Goal: Communication & Community: Answer question/provide support

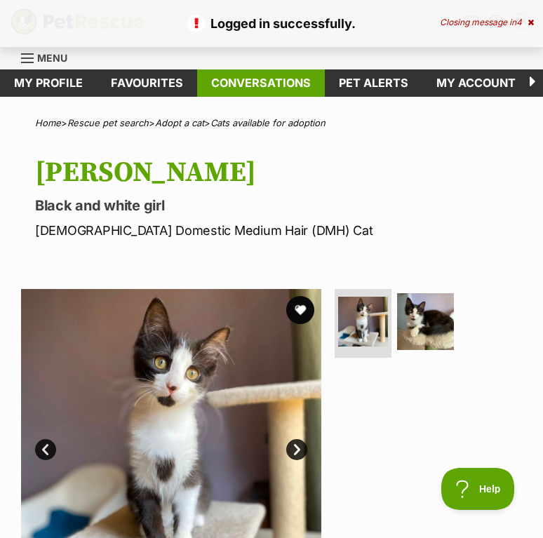
click at [298, 79] on link "Conversations" at bounding box center [261, 82] width 128 height 27
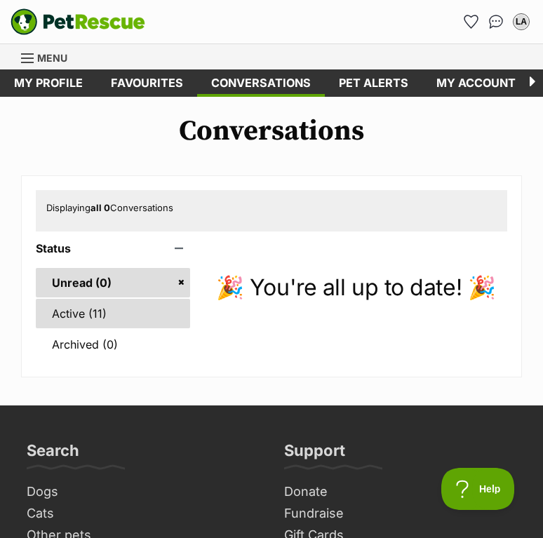
click at [104, 307] on link "Active (11)" at bounding box center [113, 313] width 154 height 29
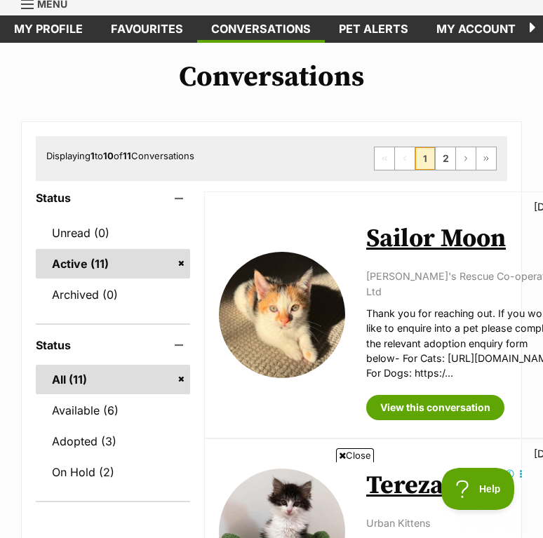
scroll to position [56, 0]
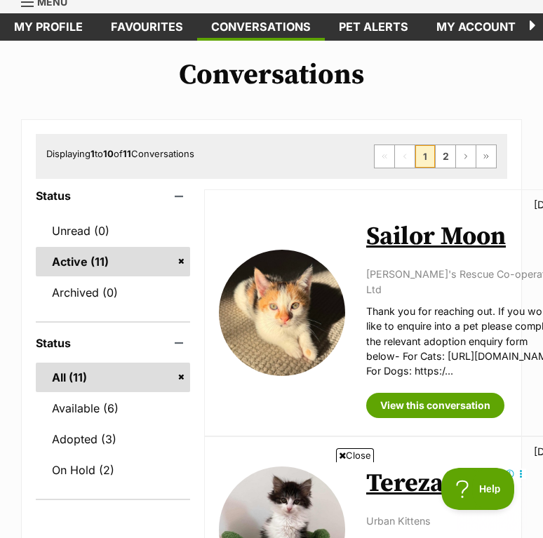
click at [340, 455] on icon at bounding box center [342, 455] width 7 height 9
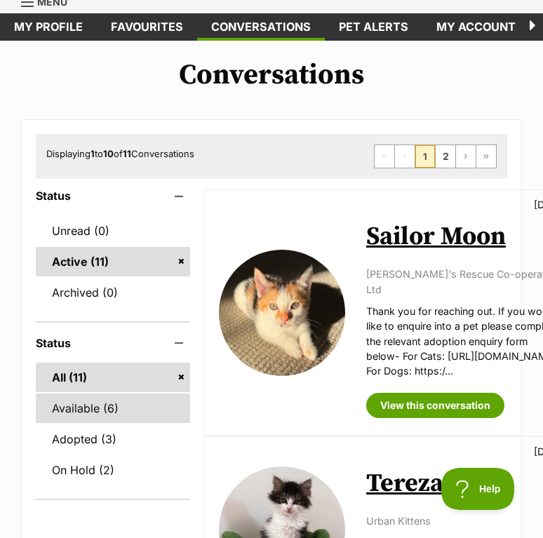
click at [106, 411] on link "Available (6)" at bounding box center [113, 407] width 154 height 29
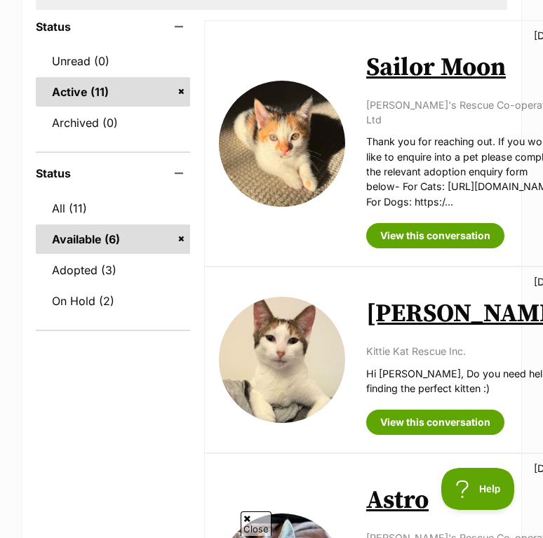
scroll to position [241, 0]
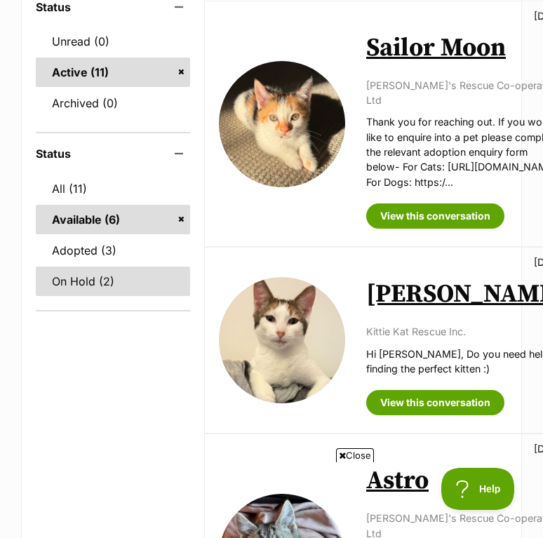
click at [98, 280] on link "On Hold (2)" at bounding box center [113, 280] width 154 height 29
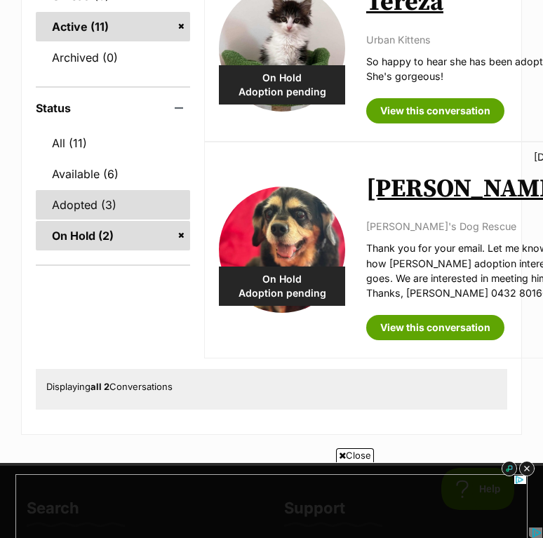
click at [122, 203] on link "Adopted (3)" at bounding box center [113, 204] width 154 height 29
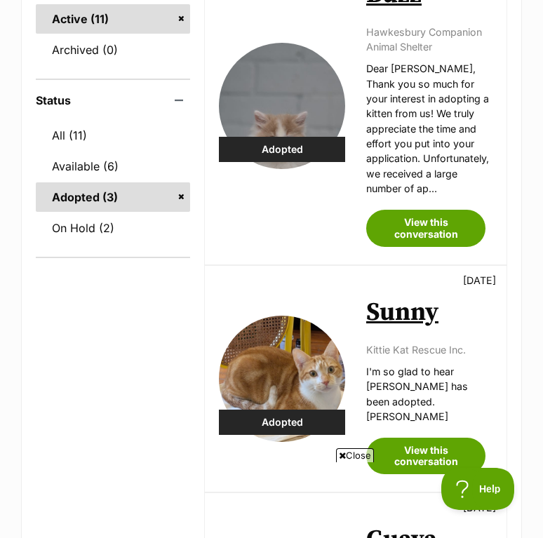
scroll to position [290, 0]
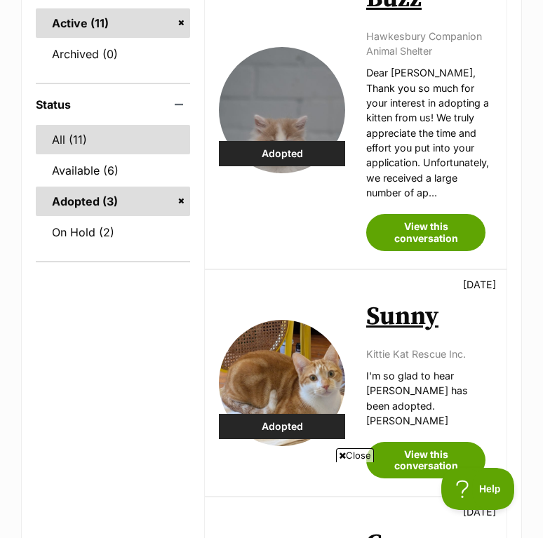
click at [103, 148] on link "All (11)" at bounding box center [113, 139] width 154 height 29
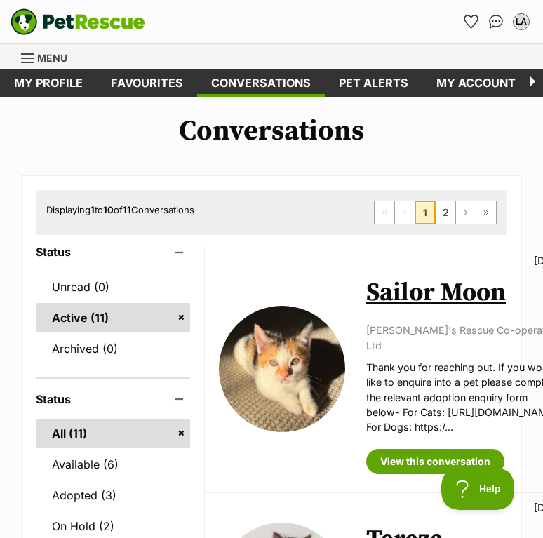
scroll to position [55, 0]
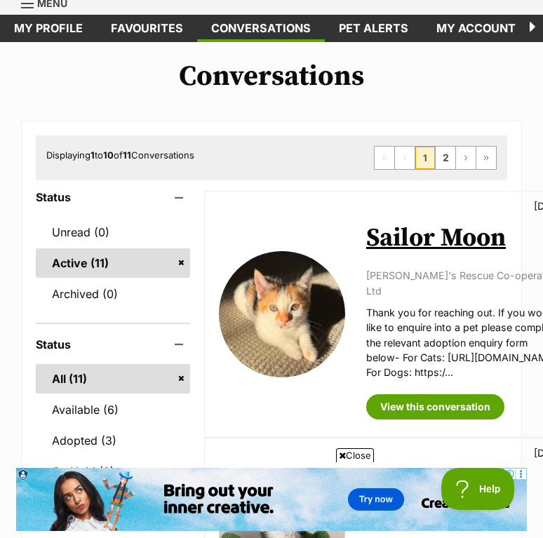
click at [354, 453] on span "Close" at bounding box center [355, 455] width 38 height 14
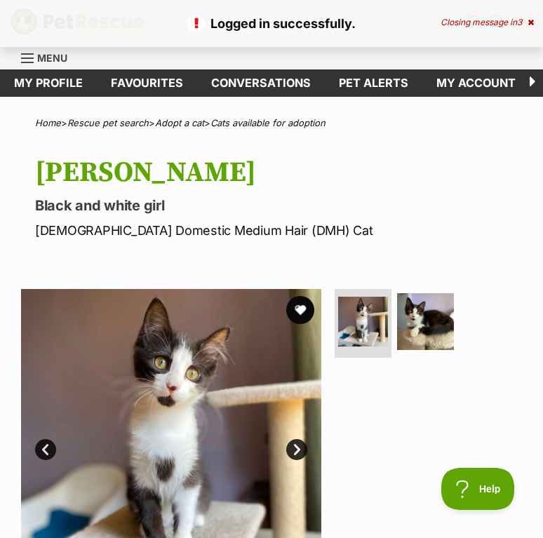
click at [65, 64] on link "Menu" at bounding box center [49, 56] width 56 height 25
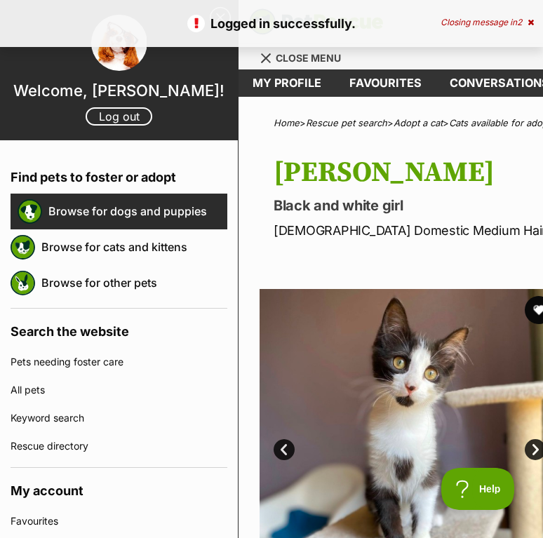
click at [112, 205] on link "Browse for dogs and puppies" at bounding box center [137, 210] width 179 height 29
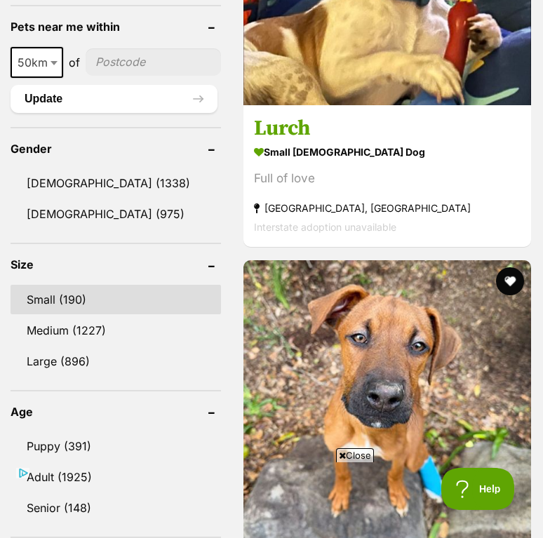
click at [104, 304] on link "Small (190)" at bounding box center [116, 299] width 210 height 29
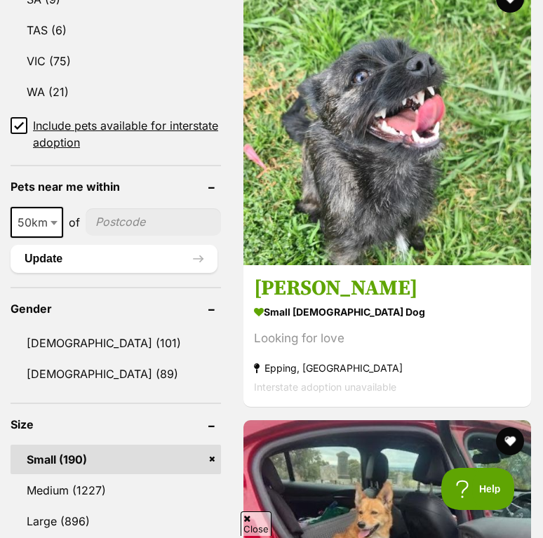
scroll to position [1217, 0]
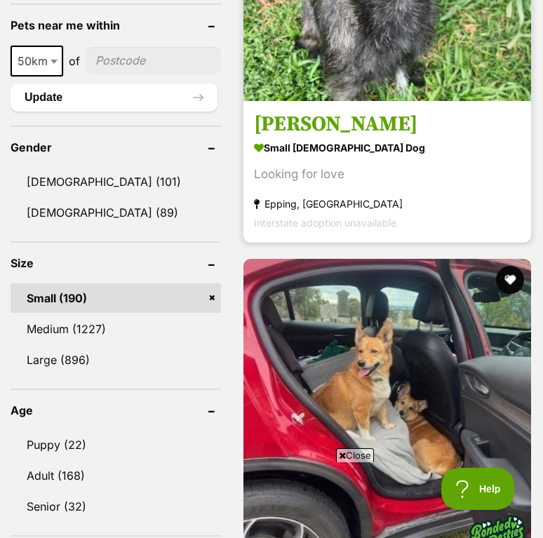
click at [365, 138] on link "Saoirse small female Dog Looking for love Epping, VIC Interstate adoption unava…" at bounding box center [386, 171] width 287 height 142
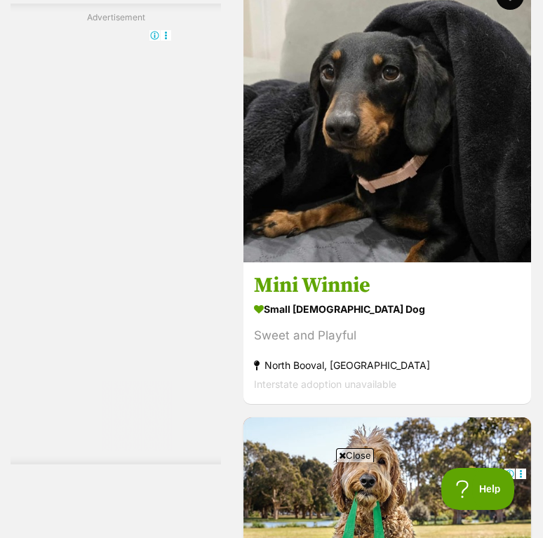
scroll to position [5408, 0]
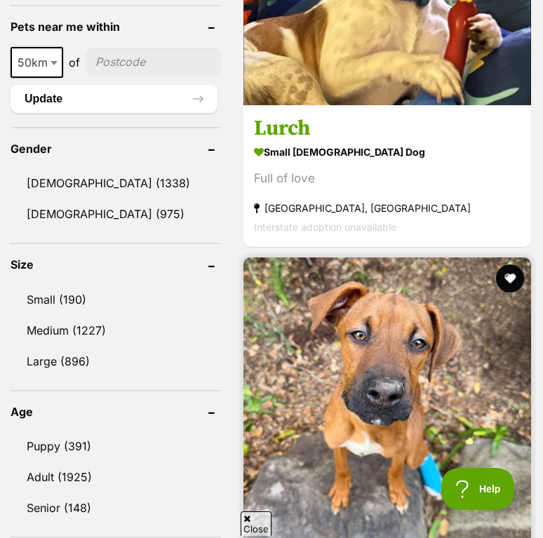
click at [294, 358] on img at bounding box center [386, 400] width 287 height 287
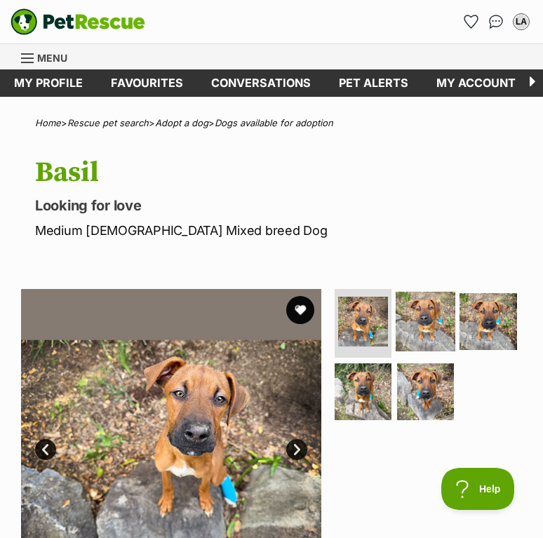
click at [432, 321] on img at bounding box center [425, 321] width 60 height 60
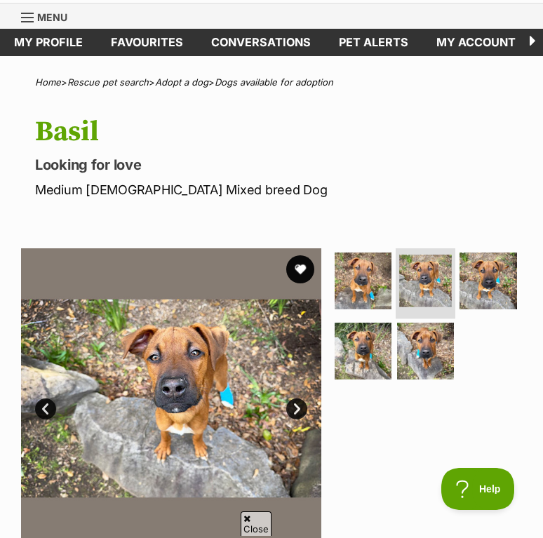
scroll to position [155, 0]
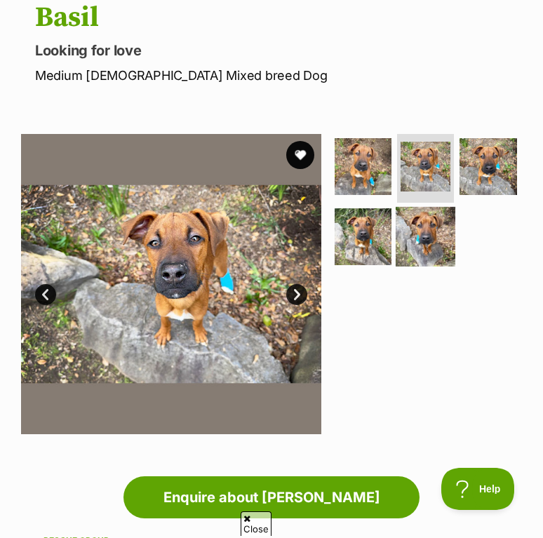
click at [410, 234] on img at bounding box center [425, 237] width 60 height 60
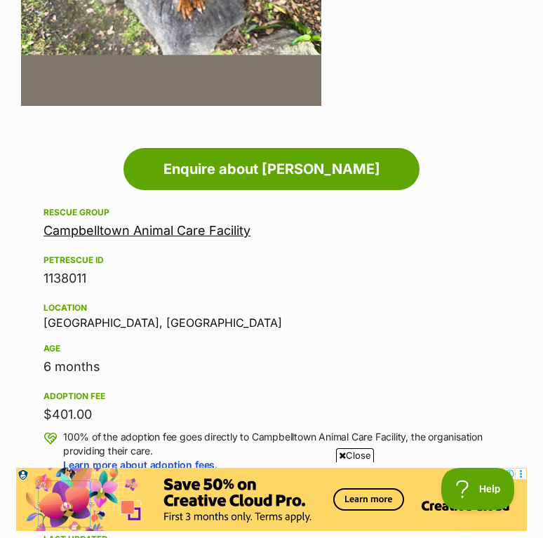
scroll to position [0, 0]
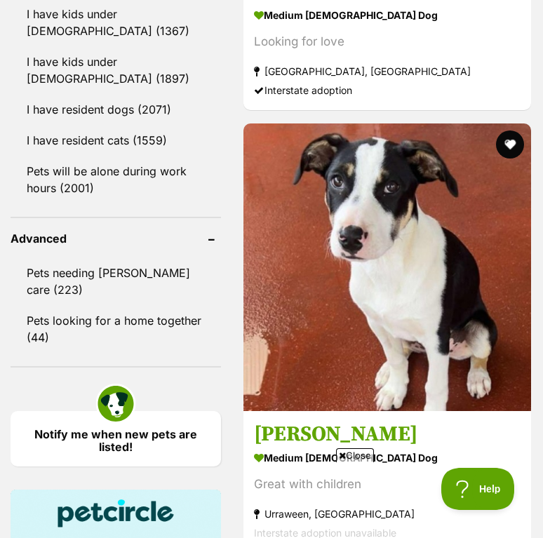
click at [351, 451] on span "Close" at bounding box center [355, 455] width 38 height 14
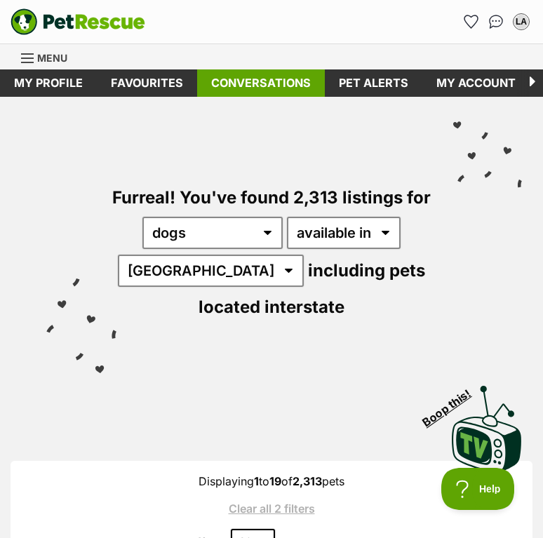
click at [278, 82] on link "Conversations" at bounding box center [261, 82] width 128 height 27
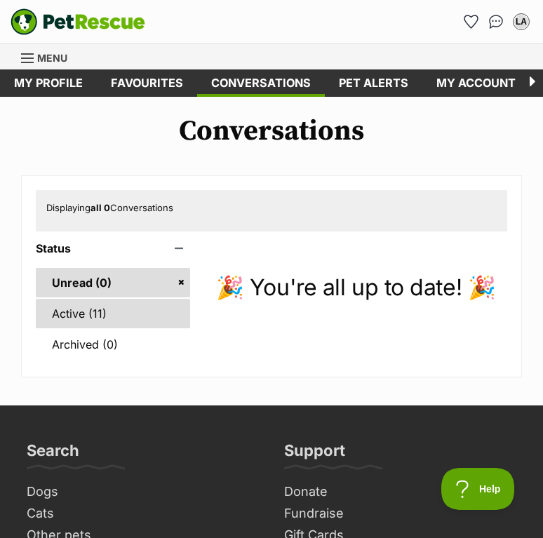
click at [105, 315] on link "Active (11)" at bounding box center [113, 313] width 154 height 29
